Goal: Check status

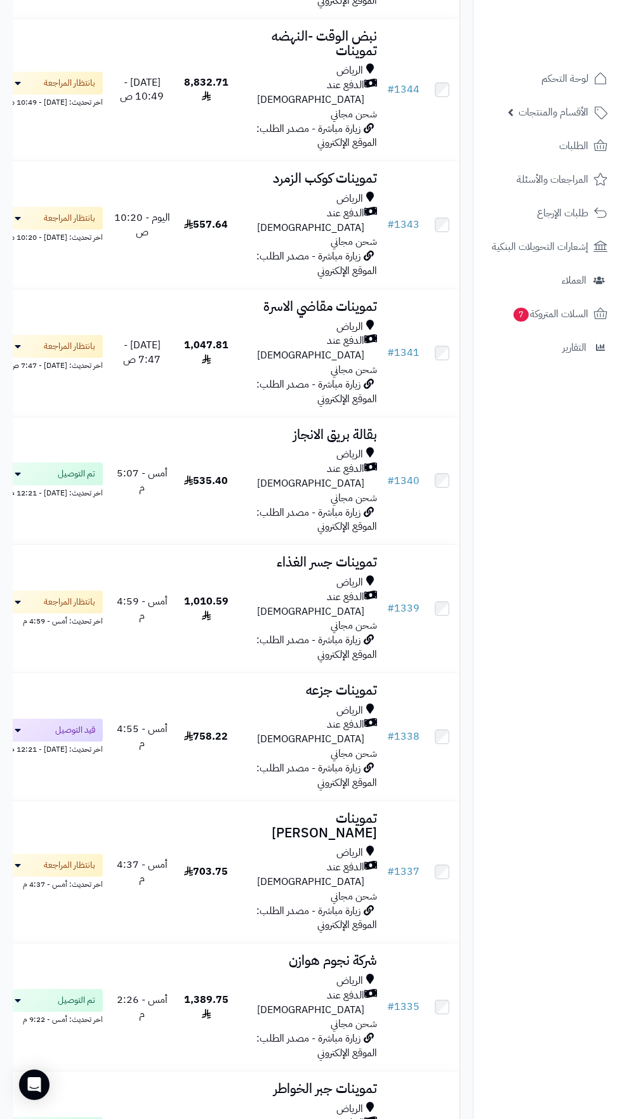
scroll to position [344, 0]
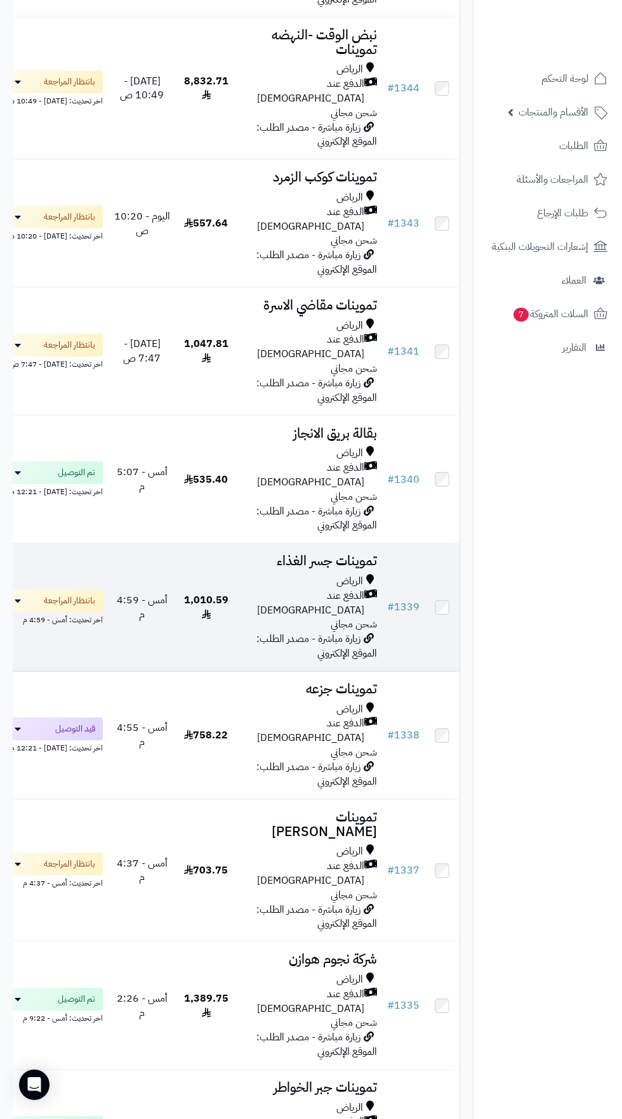
click at [159, 592] on span "أمس - 4:59 م" at bounding box center [142, 607] width 51 height 30
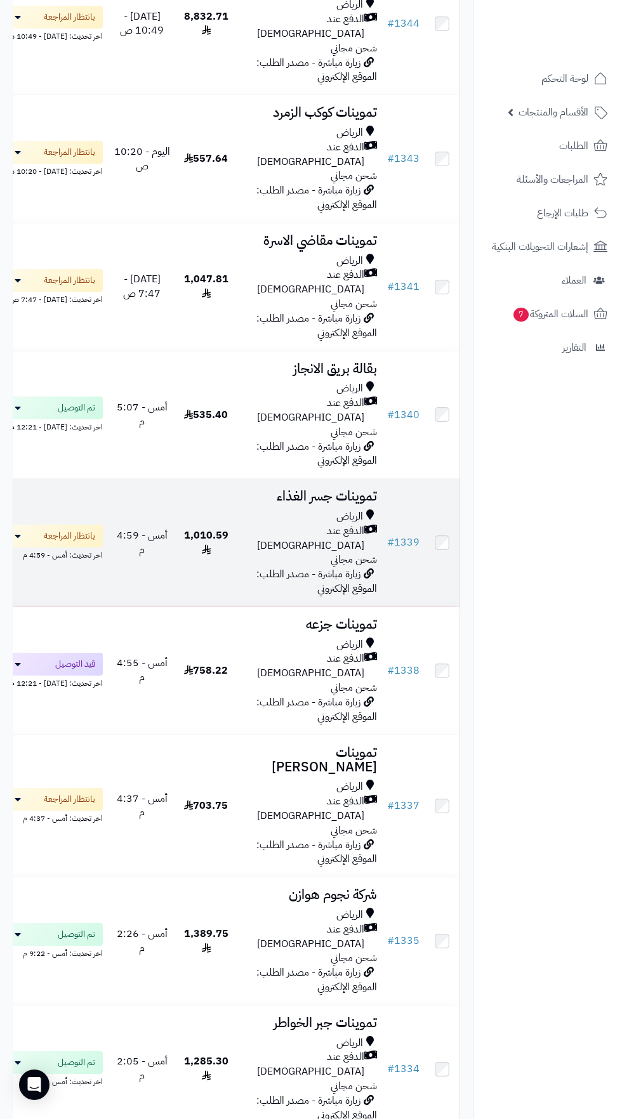
scroll to position [421, 0]
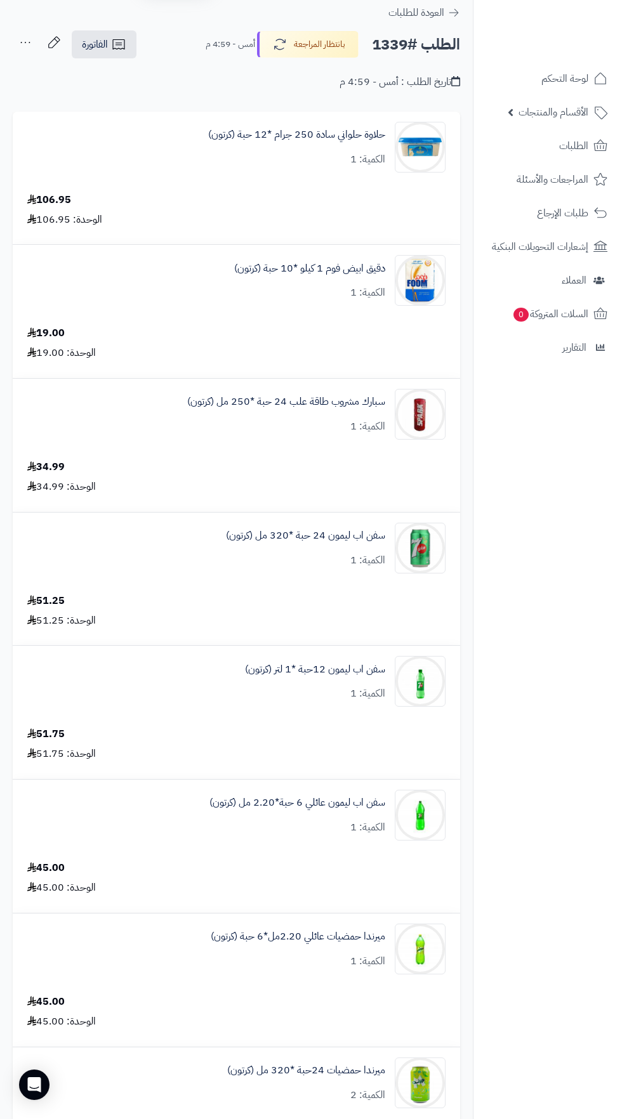
scroll to position [41, 0]
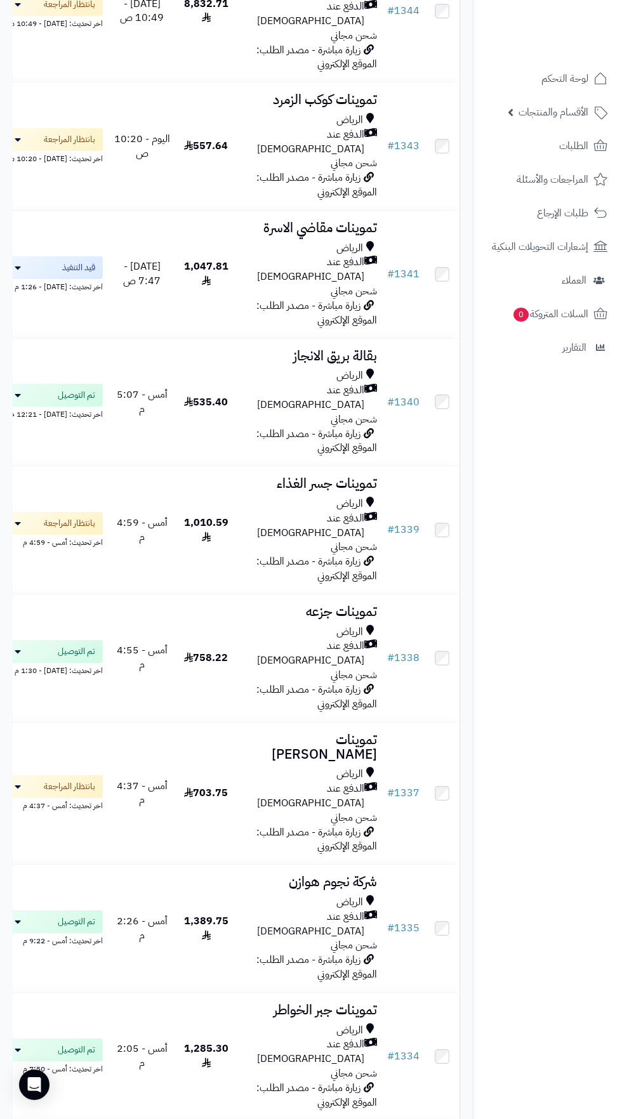
scroll to position [420, 0]
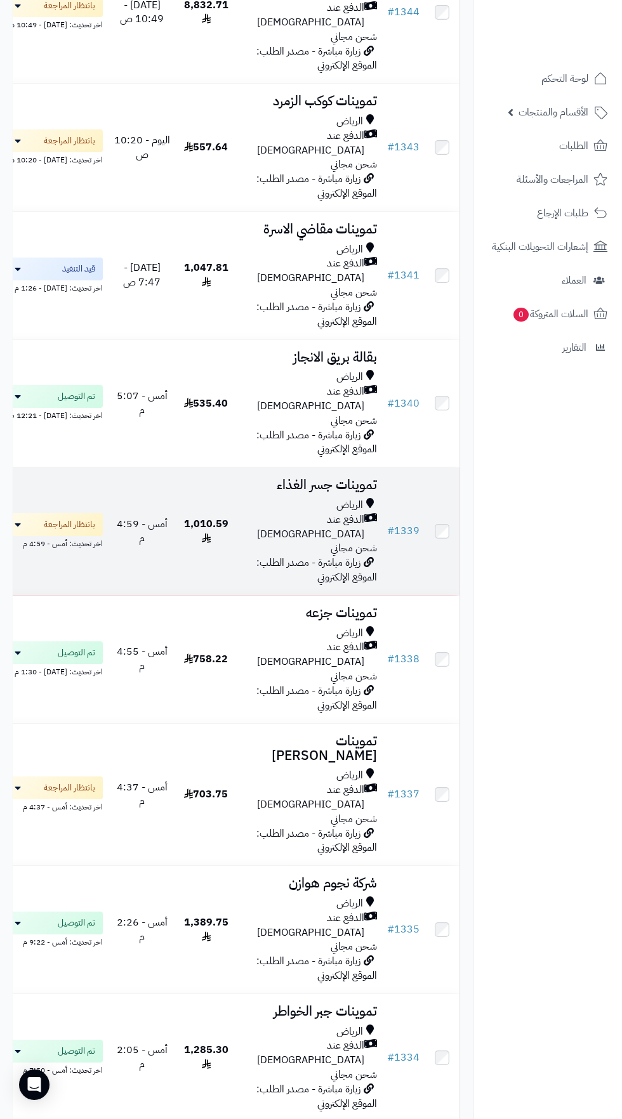
click at [208, 516] on span "1,010.59" at bounding box center [206, 531] width 44 height 30
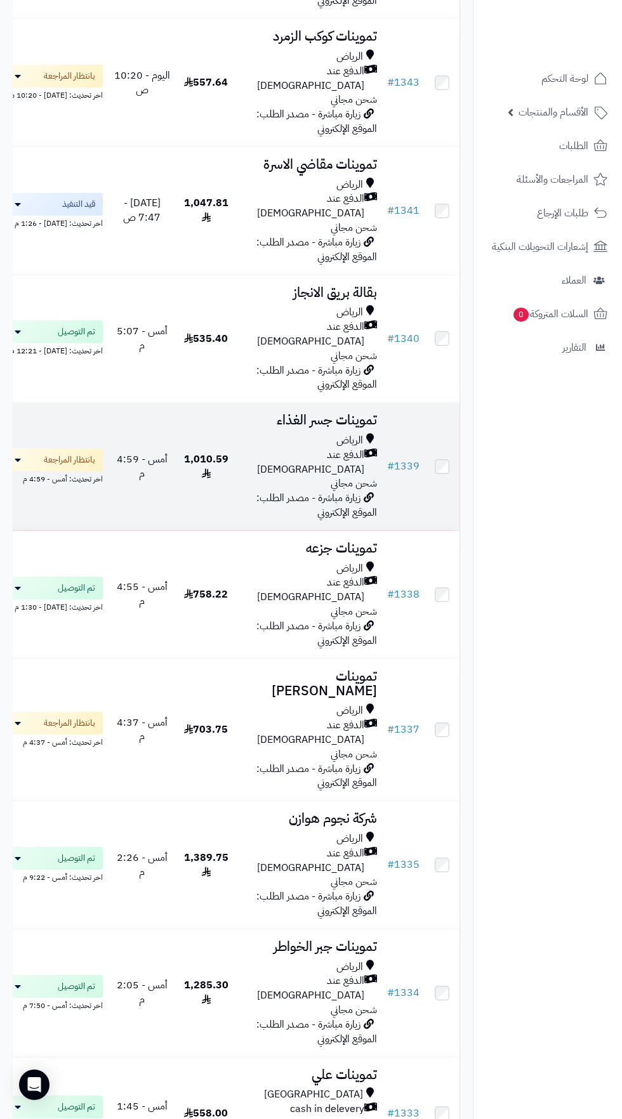
scroll to position [498, 0]
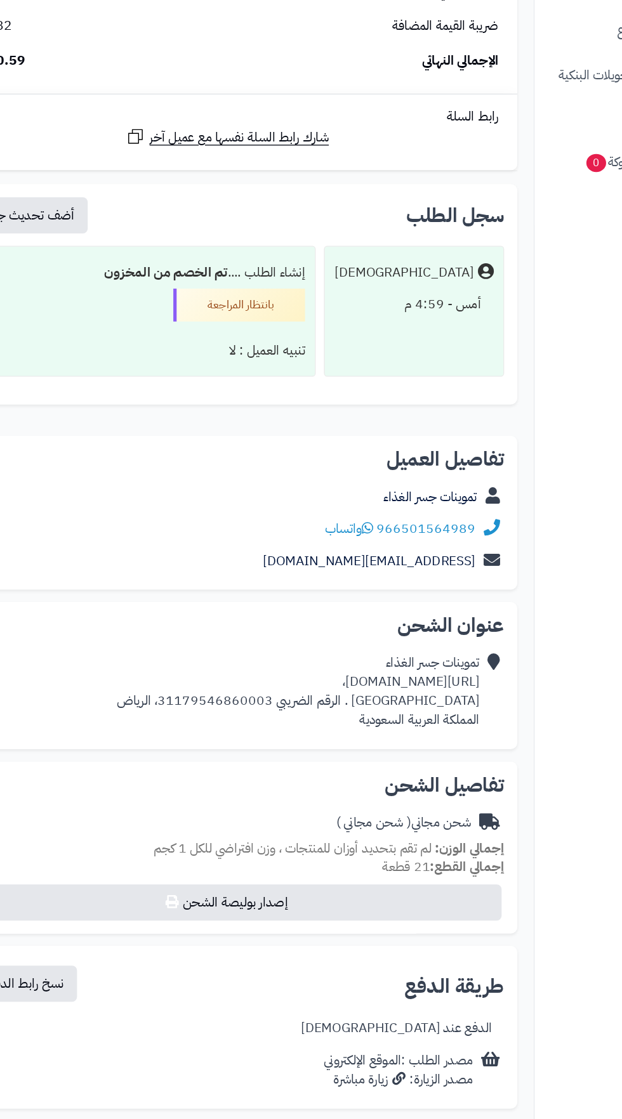
scroll to position [2553, 0]
click at [277, 694] on div "تموينات جسر الغذاء [URL][DOMAIN_NAME]، [GEOGRAPHIC_DATA] . الرقم الضريبي 311795…" at bounding box center [291, 722] width 280 height 58
click at [284, 716] on div "تموينات جسر الغذاء [URL][DOMAIN_NAME]، [GEOGRAPHIC_DATA] . الرقم الضريبي 311795…" at bounding box center [291, 722] width 280 height 58
copy div "[URL][DOMAIN_NAME]،"
